Goal: Check status: Check status

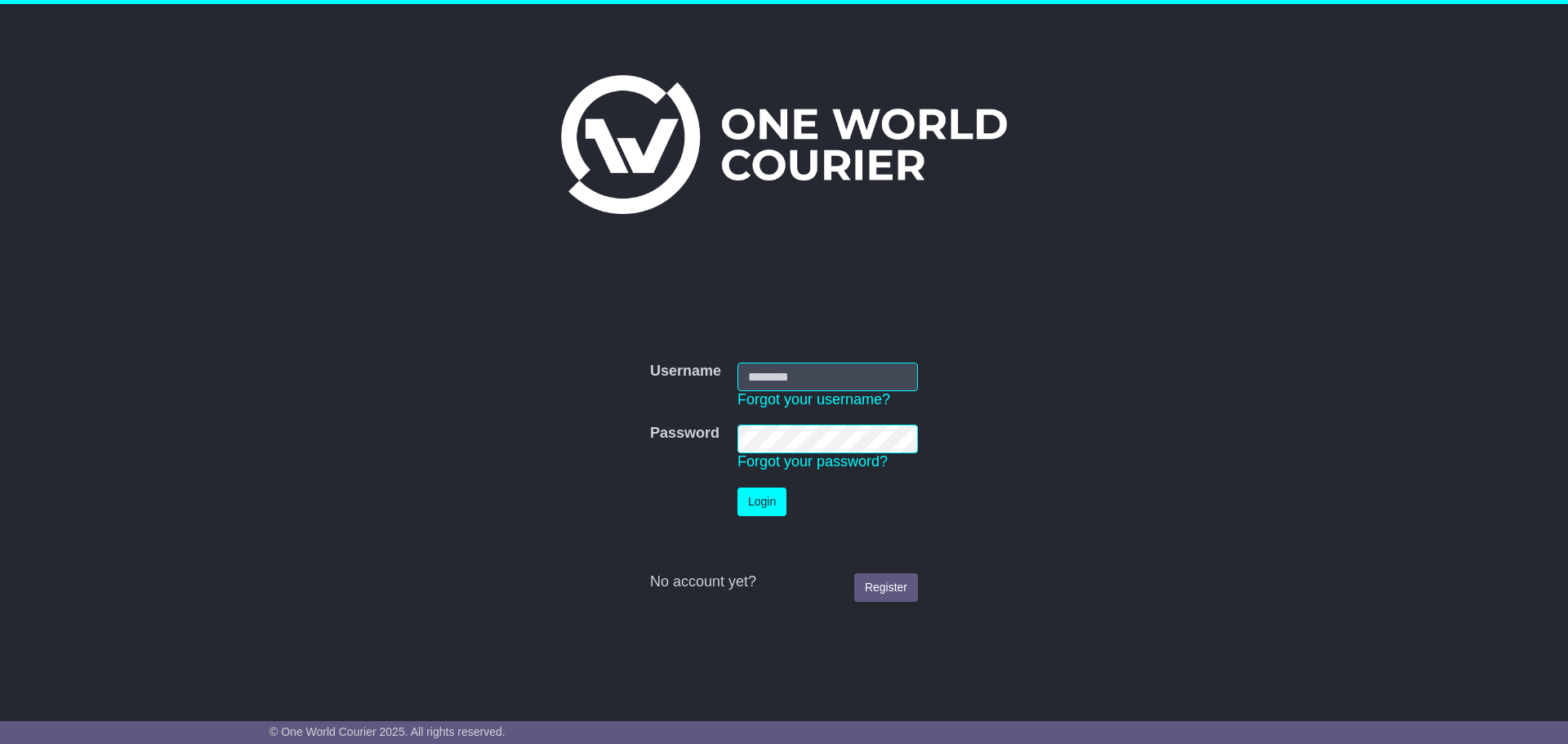
click at [819, 382] on input "Username" at bounding box center [827, 377] width 180 height 29
type input "**********"
click at [758, 506] on button "Login" at bounding box center [762, 502] width 49 height 29
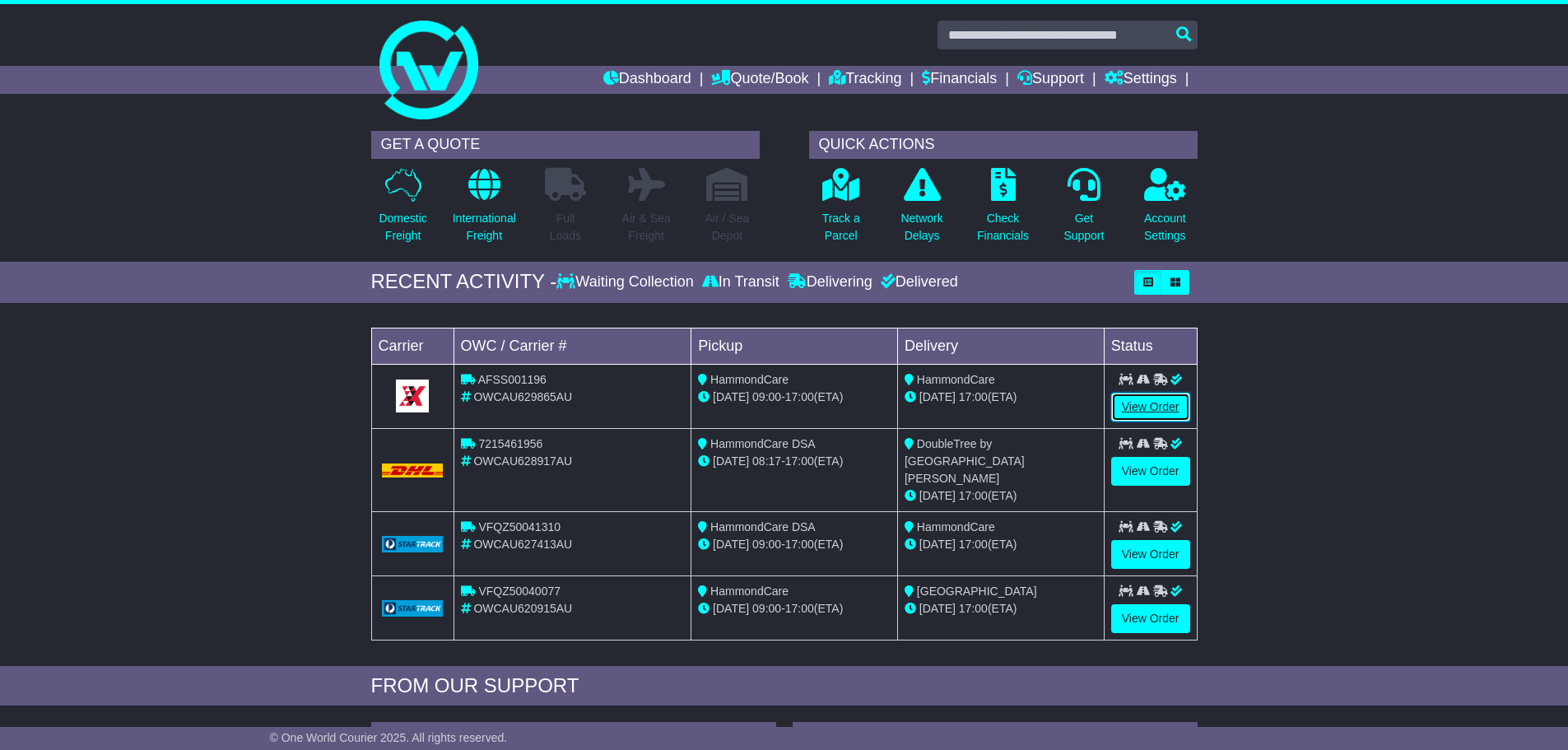
click at [1117, 401] on link "View Order" at bounding box center [1151, 407] width 79 height 29
